Goal: Entertainment & Leisure: Consume media (video, audio)

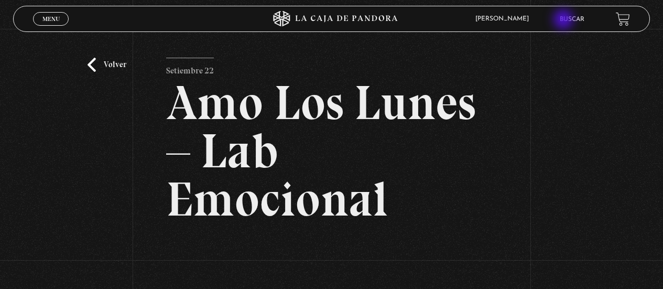
scroll to position [236, 0]
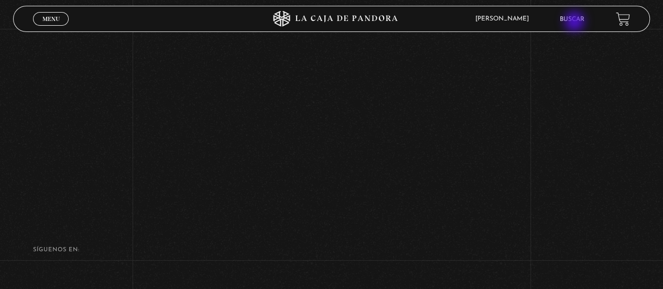
click at [576, 23] on link "Buscar" at bounding box center [572, 19] width 25 height 6
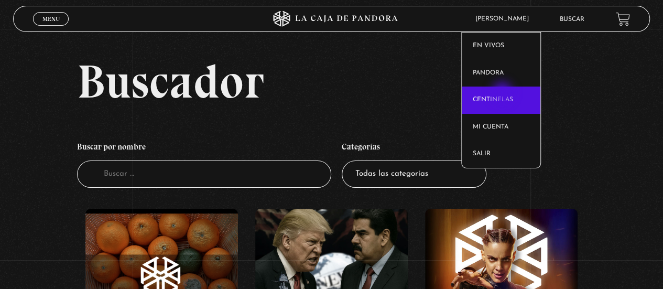
click at [503, 93] on link "Centinelas" at bounding box center [501, 100] width 79 height 27
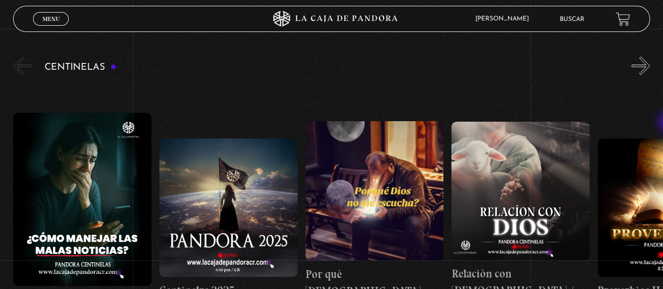
scroll to position [104, 0]
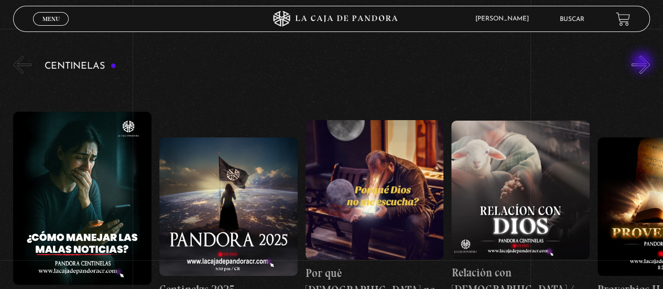
click at [643, 63] on button "»" at bounding box center [641, 65] width 18 height 18
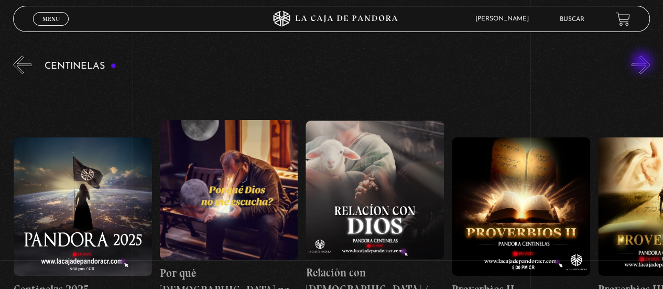
click at [643, 63] on button "»" at bounding box center [641, 65] width 18 height 18
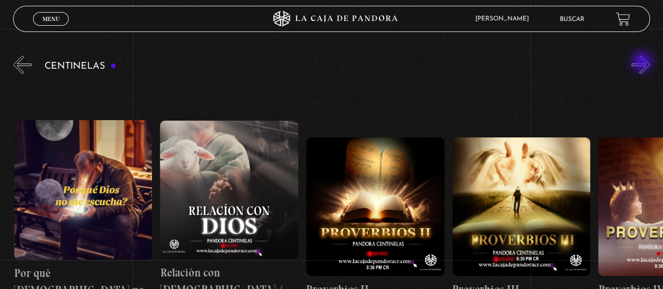
click at [643, 63] on button "»" at bounding box center [641, 65] width 18 height 18
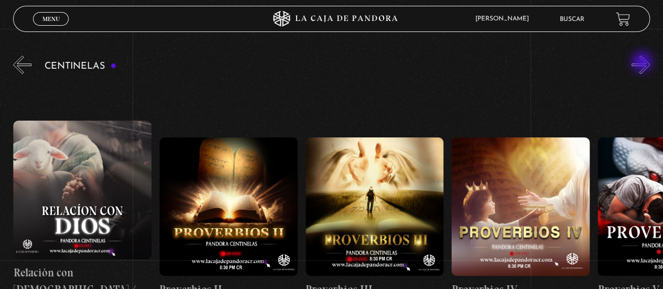
click at [643, 63] on button "»" at bounding box center [641, 65] width 18 height 18
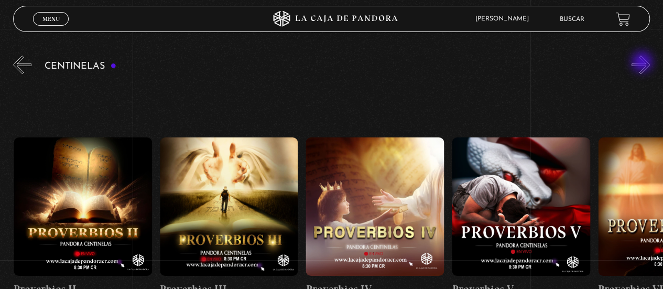
click at [643, 63] on button "»" at bounding box center [641, 65] width 18 height 18
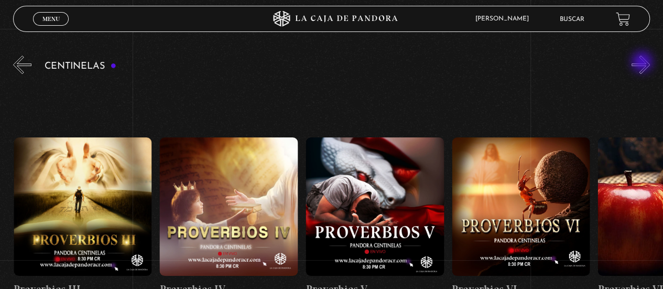
click at [643, 63] on button "»" at bounding box center [641, 65] width 18 height 18
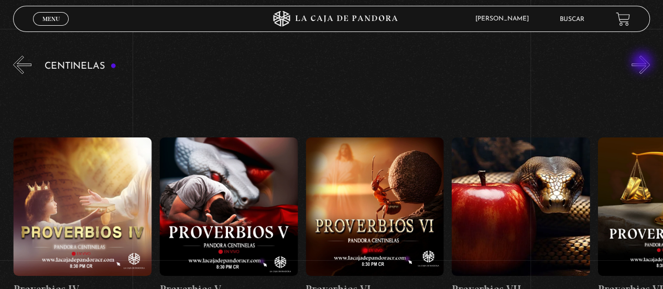
click at [643, 63] on button "»" at bounding box center [641, 65] width 18 height 18
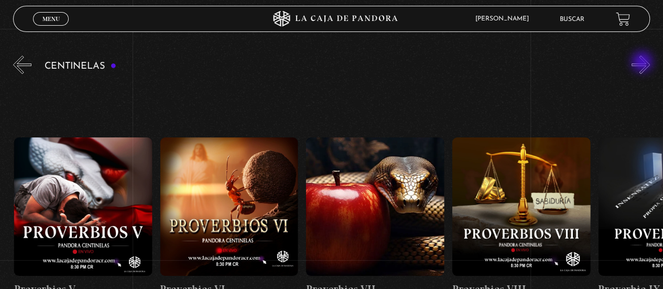
click at [643, 63] on button "»" at bounding box center [641, 65] width 18 height 18
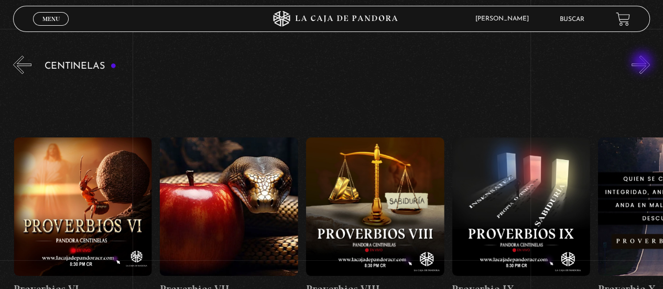
click at [643, 63] on button "»" at bounding box center [641, 65] width 18 height 18
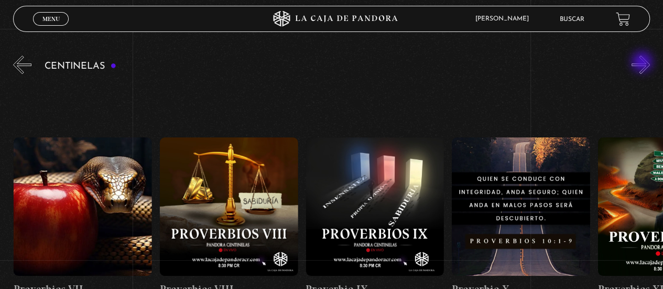
click at [643, 63] on button "»" at bounding box center [641, 65] width 18 height 18
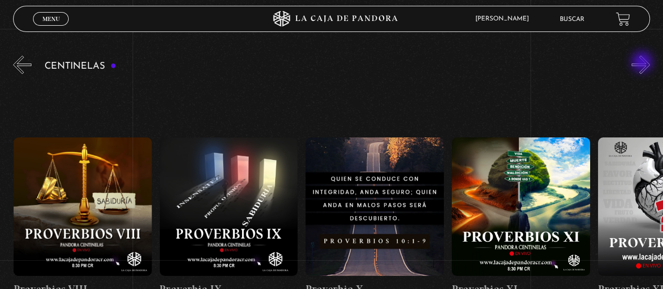
click at [643, 63] on button "»" at bounding box center [641, 65] width 18 height 18
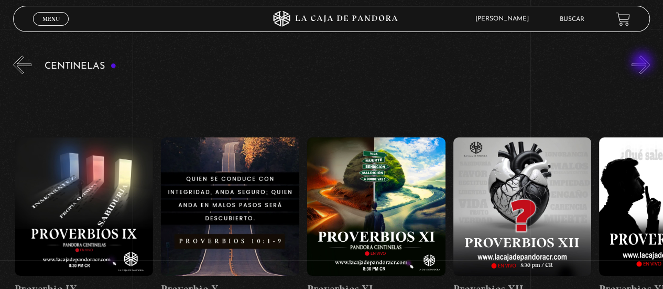
click at [643, 63] on button "»" at bounding box center [641, 65] width 18 height 18
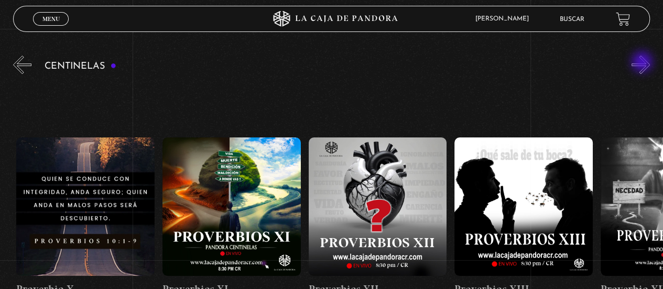
click at [643, 63] on button "»" at bounding box center [641, 65] width 18 height 18
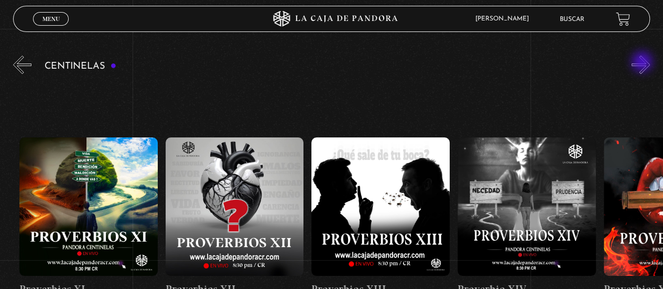
click at [643, 63] on button "»" at bounding box center [641, 65] width 18 height 18
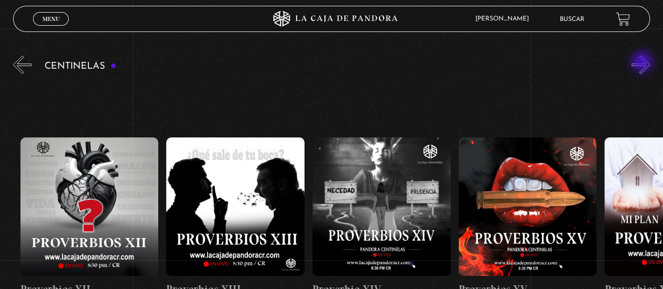
click at [643, 63] on button "»" at bounding box center [641, 65] width 18 height 18
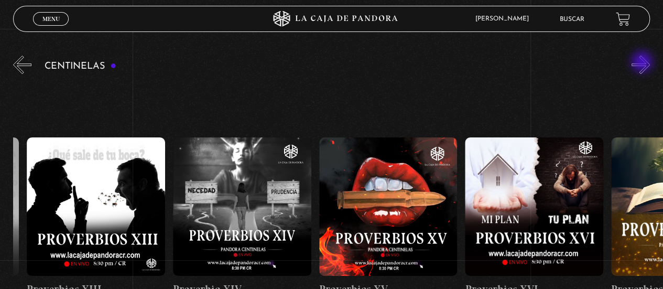
click at [643, 63] on button "»" at bounding box center [641, 65] width 18 height 18
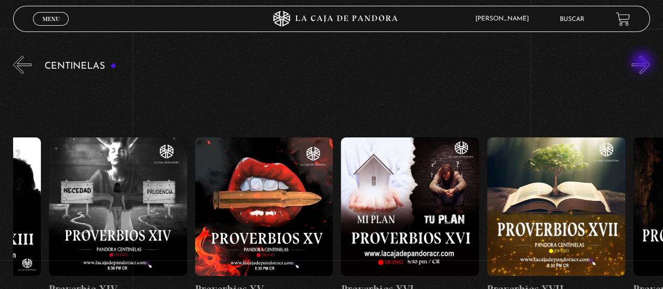
click at [643, 63] on button "»" at bounding box center [641, 65] width 18 height 18
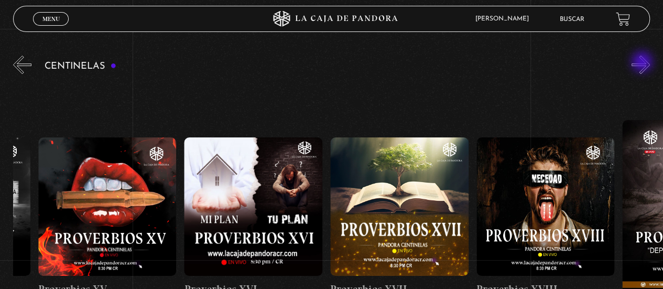
click at [643, 63] on button "»" at bounding box center [641, 65] width 18 height 18
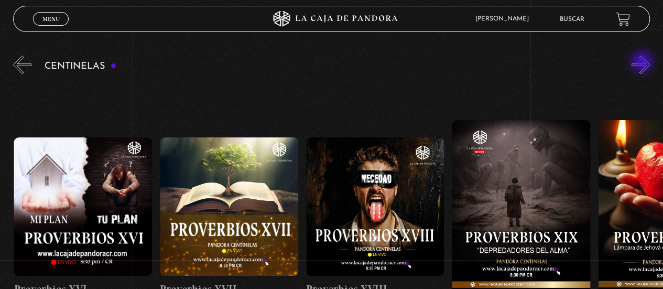
click at [643, 63] on button "»" at bounding box center [641, 65] width 18 height 18
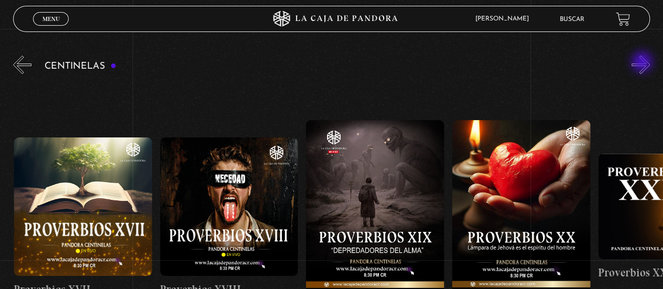
click at [643, 63] on button "»" at bounding box center [641, 65] width 18 height 18
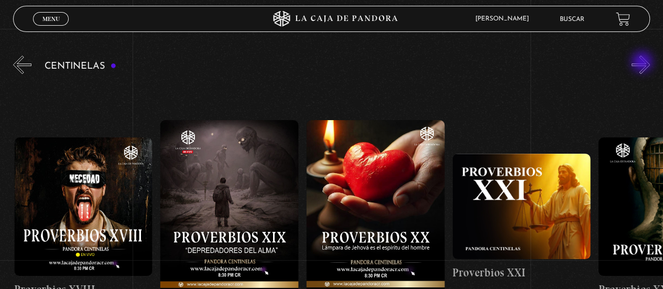
click at [643, 63] on button "»" at bounding box center [641, 65] width 18 height 18
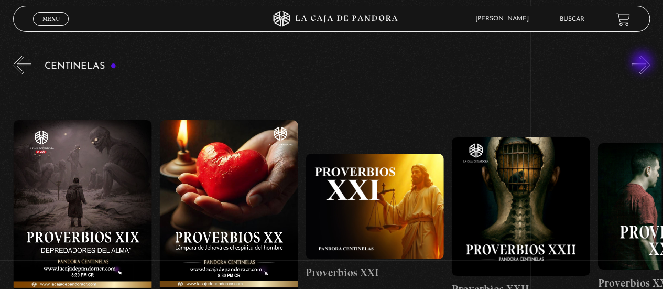
click at [643, 63] on button "»" at bounding box center [641, 65] width 18 height 18
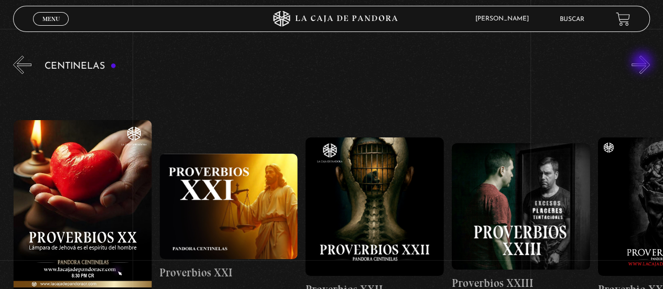
click at [643, 63] on button "»" at bounding box center [641, 65] width 18 height 18
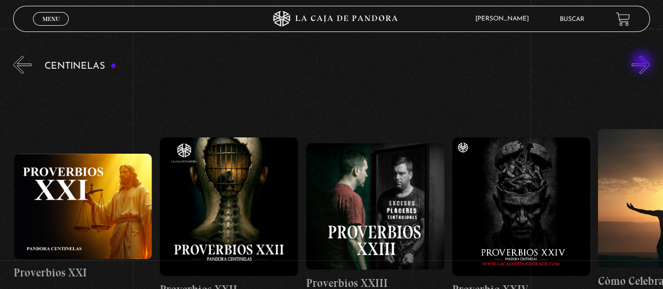
click at [643, 63] on button "»" at bounding box center [641, 65] width 18 height 18
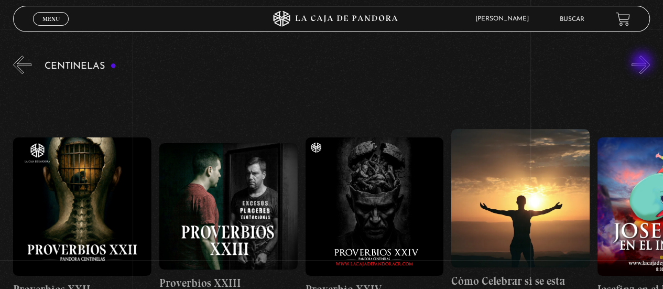
click at [643, 63] on button "»" at bounding box center [641, 65] width 18 height 18
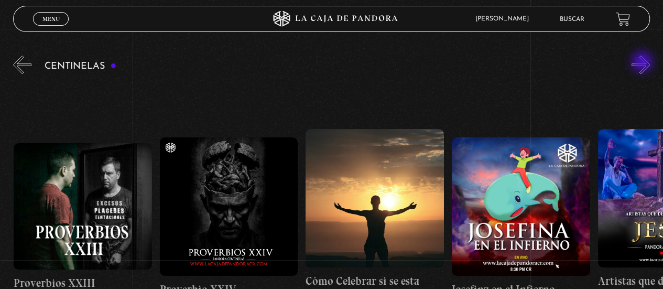
click at [643, 63] on button "»" at bounding box center [641, 65] width 18 height 18
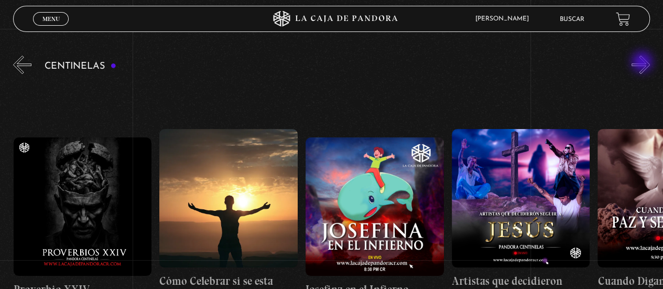
click at [643, 63] on button "»" at bounding box center [641, 65] width 18 height 18
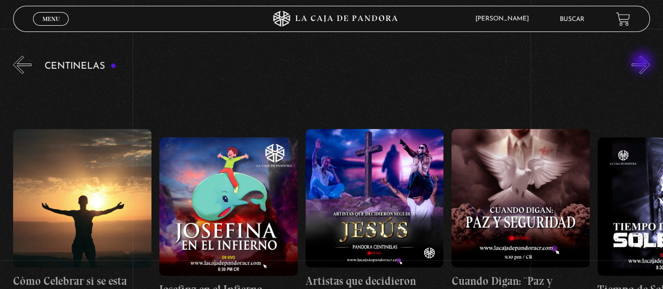
click at [643, 63] on button "»" at bounding box center [641, 65] width 18 height 18
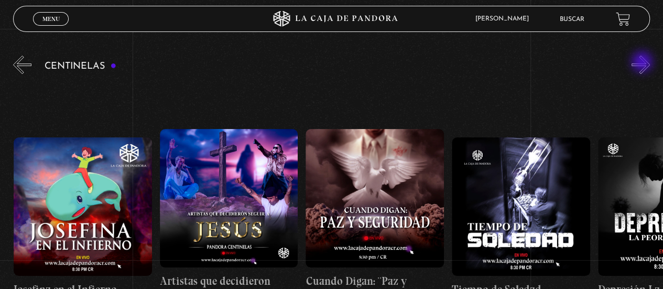
click at [643, 63] on button "»" at bounding box center [641, 65] width 18 height 18
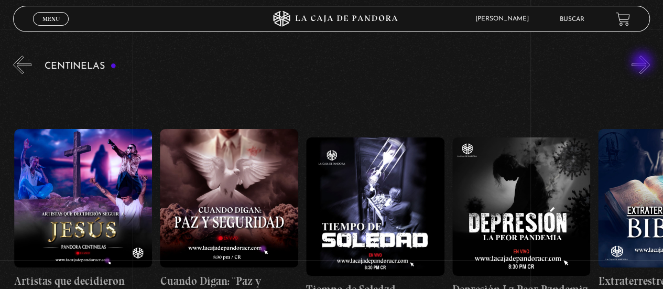
scroll to position [0, 4237]
click at [643, 63] on button "»" at bounding box center [641, 65] width 18 height 18
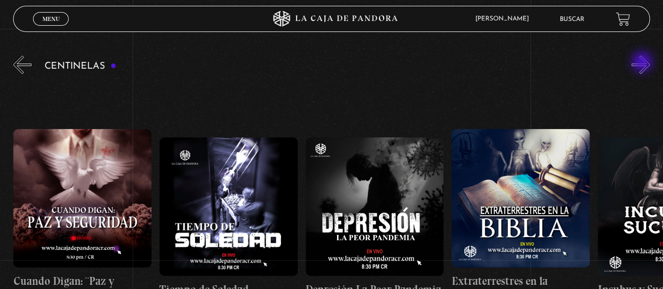
click at [643, 63] on button "»" at bounding box center [641, 65] width 18 height 18
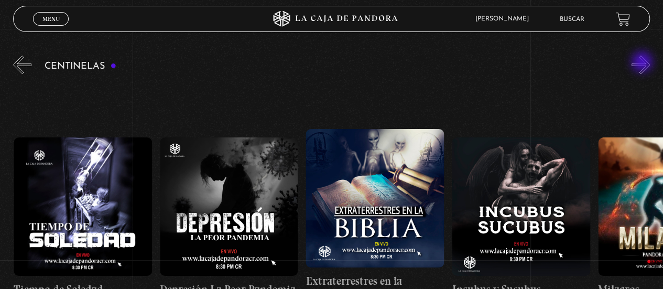
click at [643, 63] on button "»" at bounding box center [641, 65] width 18 height 18
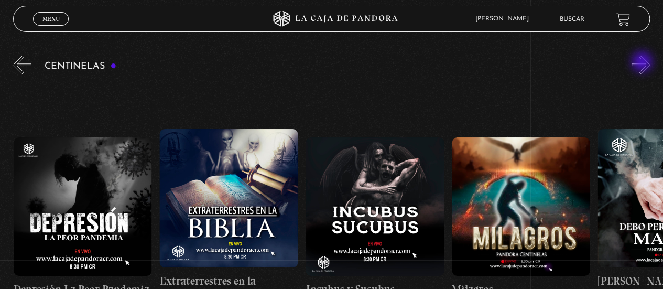
click at [643, 63] on button "»" at bounding box center [641, 65] width 18 height 18
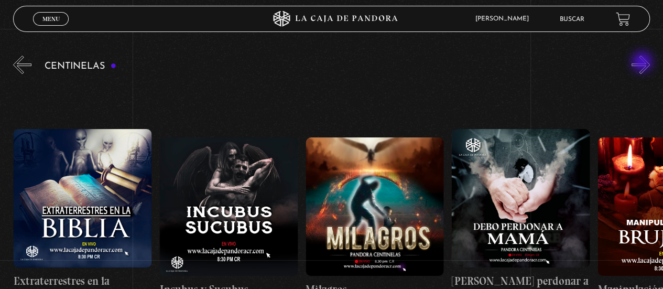
click at [643, 63] on button "»" at bounding box center [641, 65] width 18 height 18
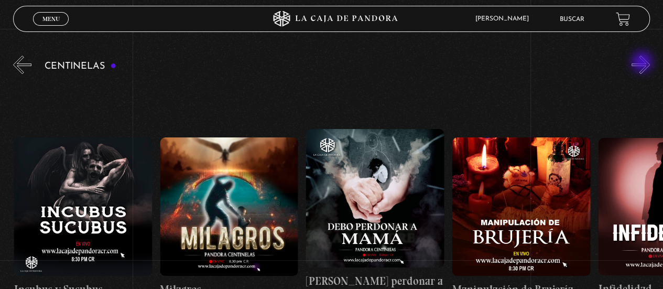
click at [643, 63] on button "»" at bounding box center [641, 65] width 18 height 18
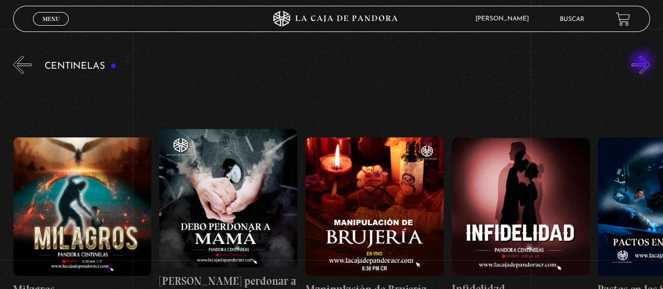
click at [643, 63] on button "»" at bounding box center [641, 65] width 18 height 18
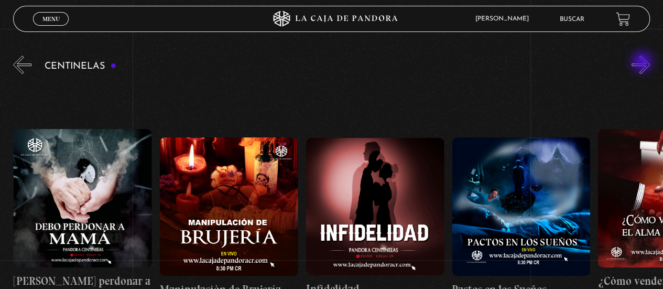
scroll to position [0, 5260]
click at [643, 63] on button "»" at bounding box center [641, 65] width 18 height 18
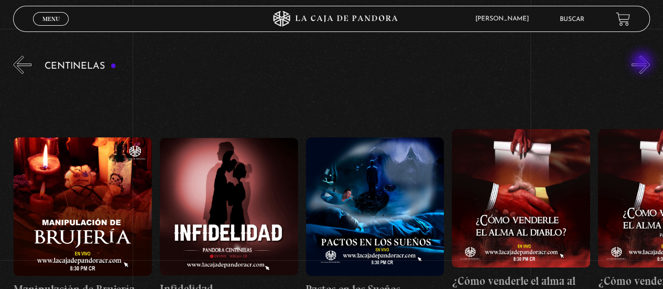
click at [643, 63] on button "»" at bounding box center [641, 65] width 18 height 18
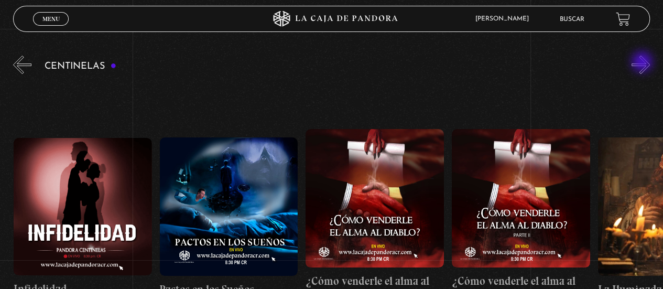
click at [643, 63] on button "»" at bounding box center [641, 65] width 18 height 18
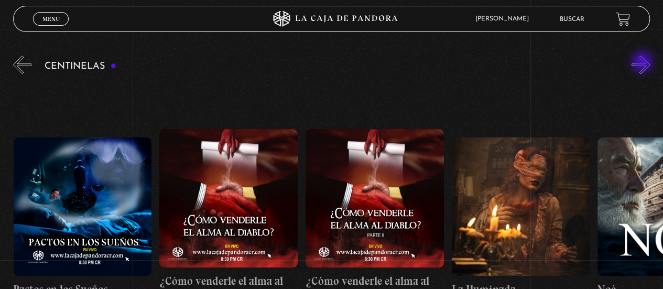
click at [643, 63] on button "»" at bounding box center [641, 65] width 18 height 18
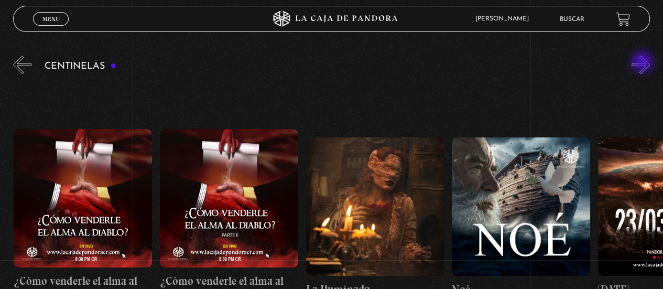
click at [643, 63] on button "»" at bounding box center [641, 65] width 18 height 18
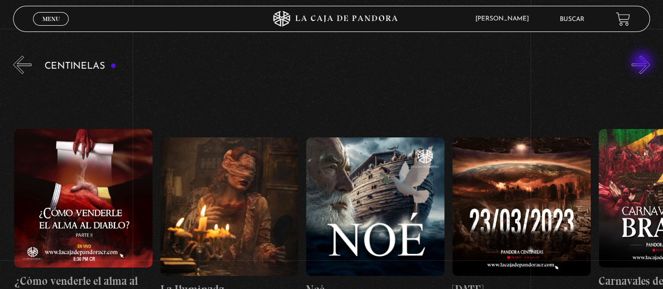
click at [643, 63] on button "»" at bounding box center [641, 65] width 18 height 18
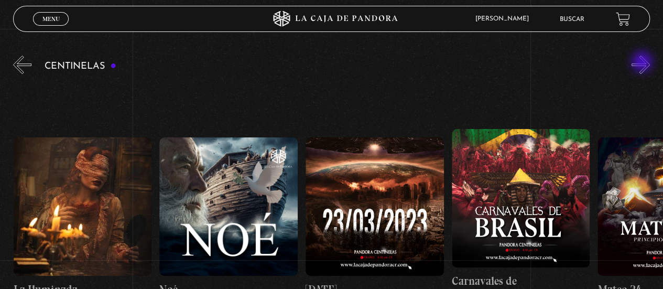
click at [643, 63] on button "»" at bounding box center [641, 65] width 18 height 18
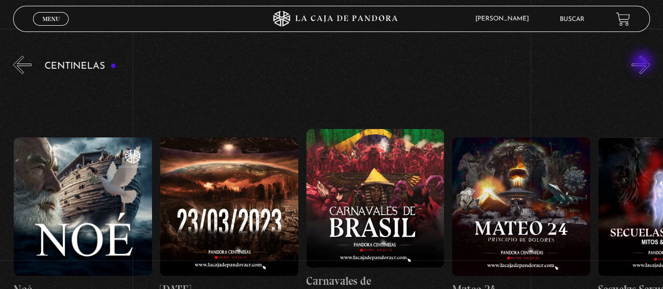
click at [643, 63] on button "»" at bounding box center [641, 65] width 18 height 18
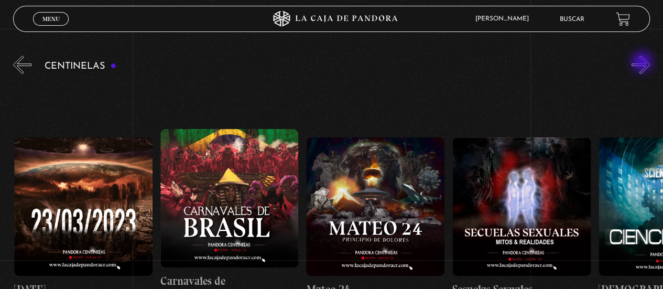
click at [643, 63] on button "»" at bounding box center [641, 65] width 18 height 18
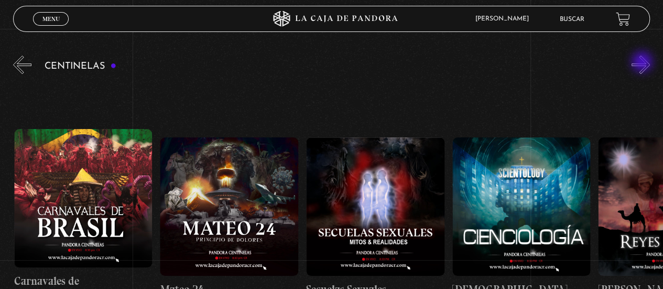
click at [643, 63] on button "»" at bounding box center [641, 65] width 18 height 18
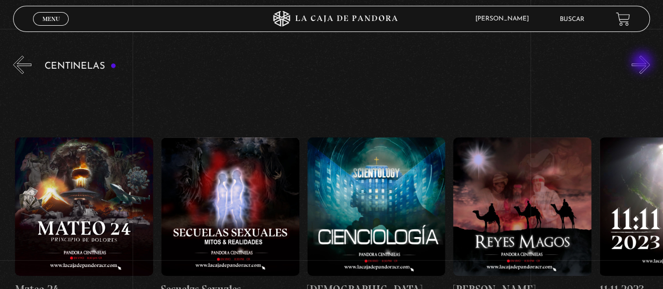
click at [643, 63] on button "»" at bounding box center [641, 65] width 18 height 18
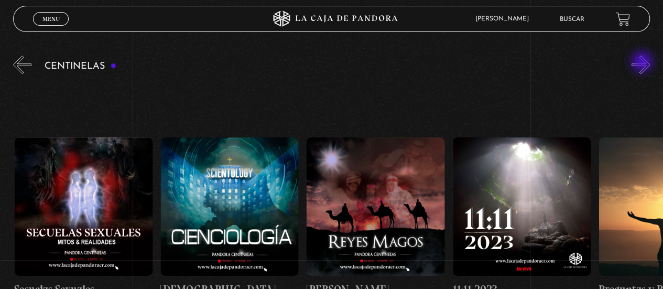
click at [643, 63] on button "»" at bounding box center [641, 65] width 18 height 18
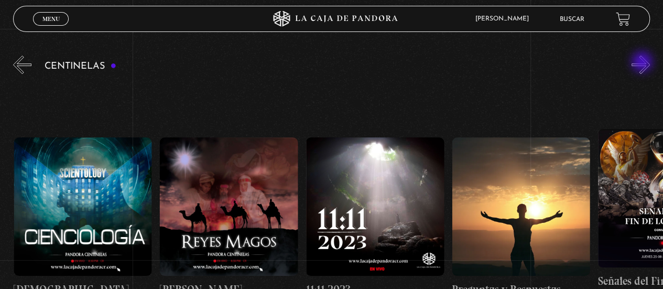
click at [643, 63] on button "»" at bounding box center [641, 65] width 18 height 18
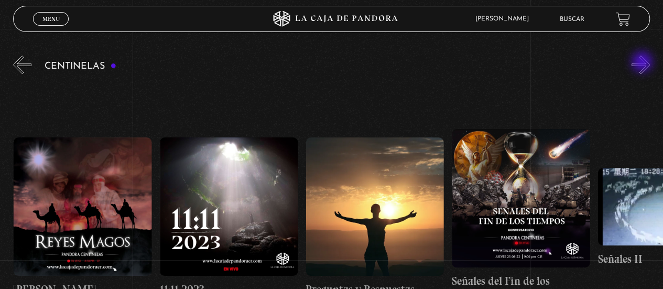
scroll to position [0, 7159]
click at [643, 63] on button "»" at bounding box center [641, 65] width 18 height 18
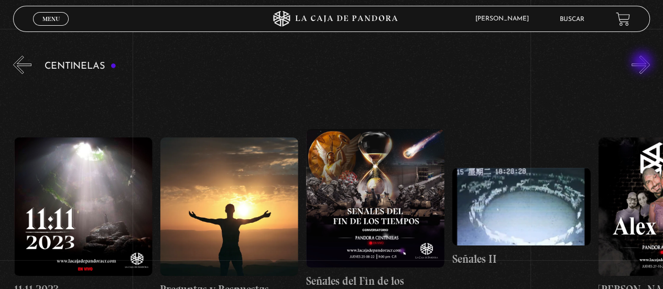
click at [643, 63] on button "»" at bounding box center [641, 65] width 18 height 18
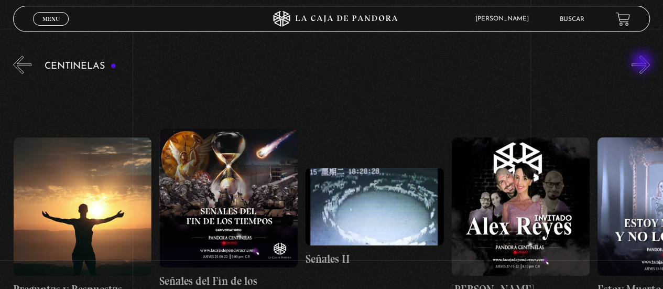
click at [643, 63] on button "»" at bounding box center [641, 65] width 18 height 18
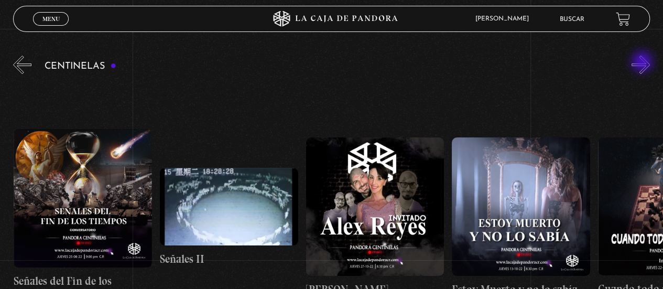
click at [643, 63] on button "»" at bounding box center [641, 65] width 18 height 18
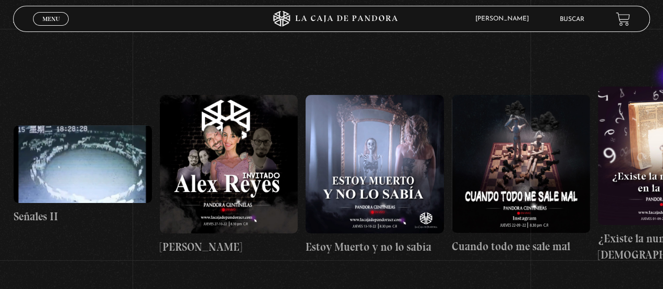
scroll to position [151, 0]
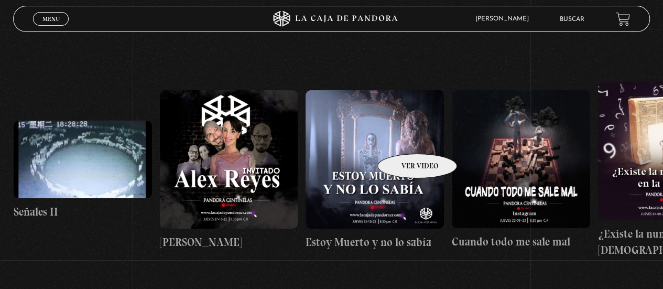
click at [404, 138] on figure at bounding box center [375, 159] width 138 height 138
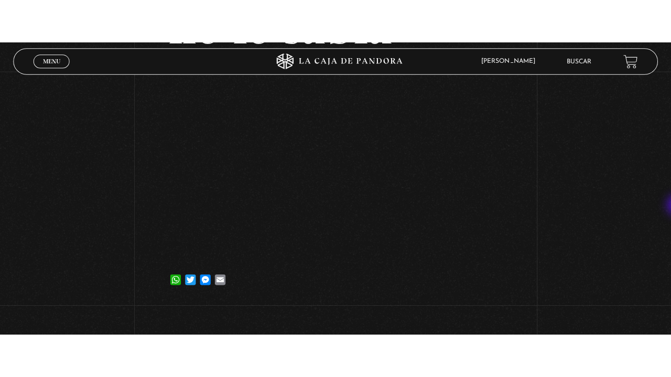
scroll to position [121, 0]
